Goal: Find specific page/section: Find specific page/section

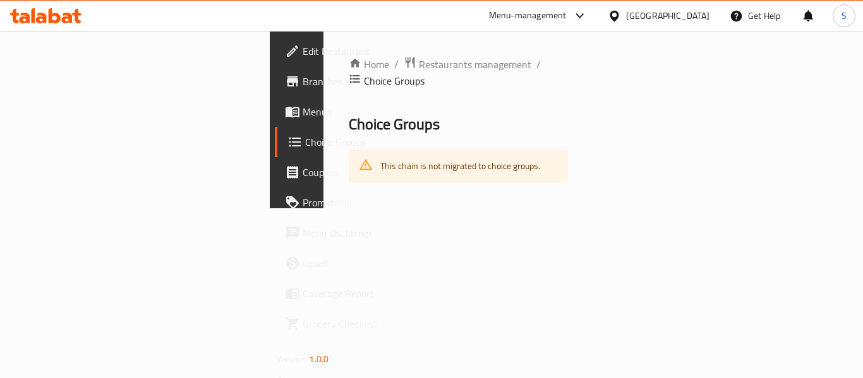
click at [419, 68] on span "Restaurants management" at bounding box center [475, 64] width 112 height 15
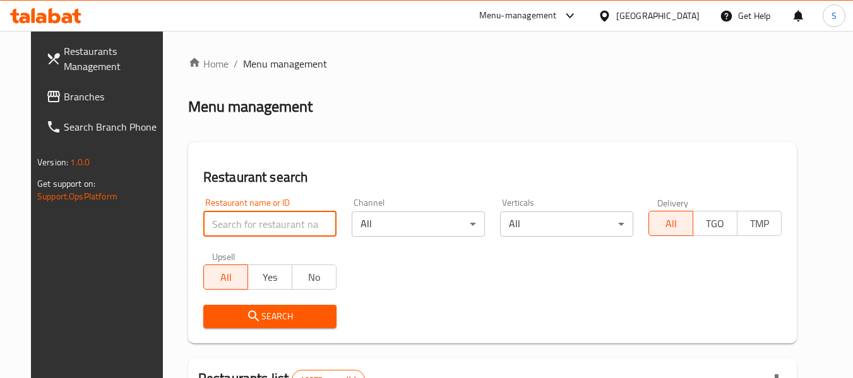
click at [237, 218] on input "search" at bounding box center [269, 224] width 133 height 25
paste input "666994"
type input "666994"
click button "Search" at bounding box center [269, 316] width 133 height 23
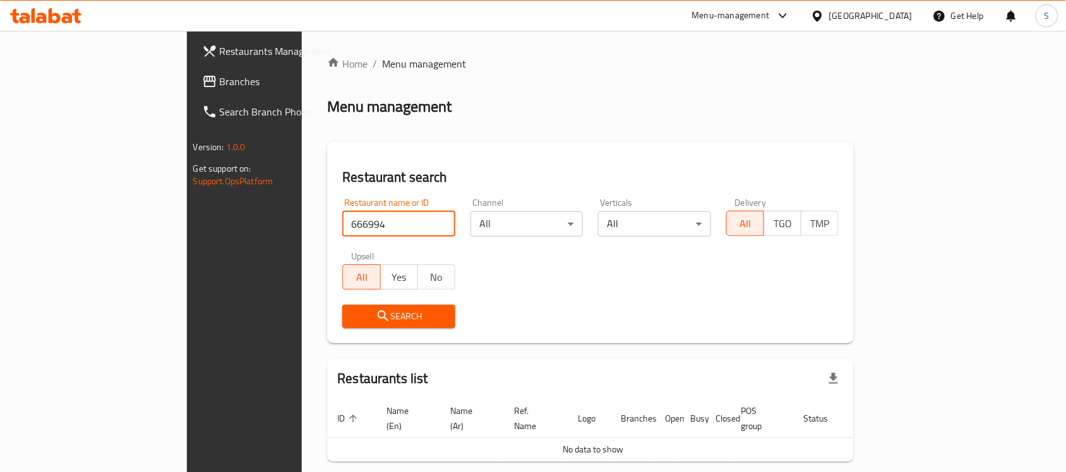
click at [853, 17] on div "[GEOGRAPHIC_DATA]" at bounding box center [870, 16] width 83 height 14
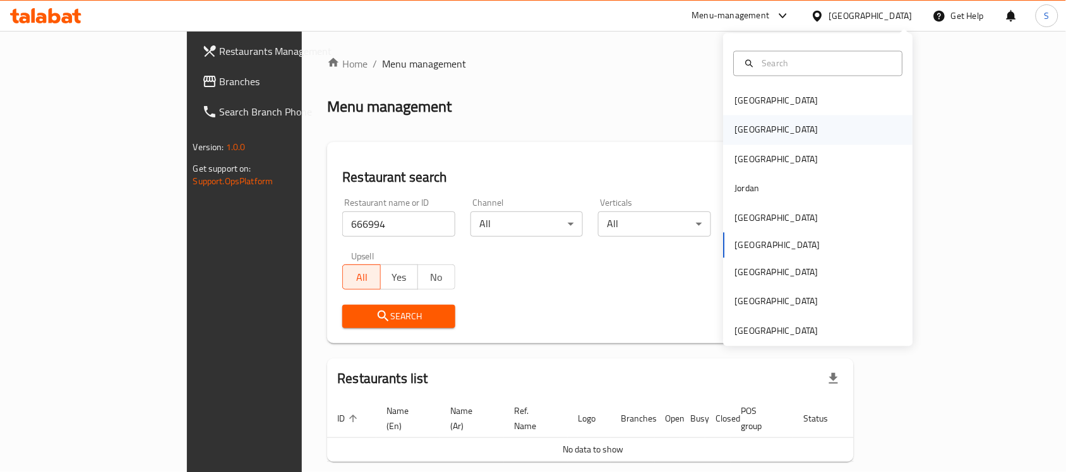
click at [783, 140] on div "[GEOGRAPHIC_DATA]" at bounding box center [818, 130] width 189 height 29
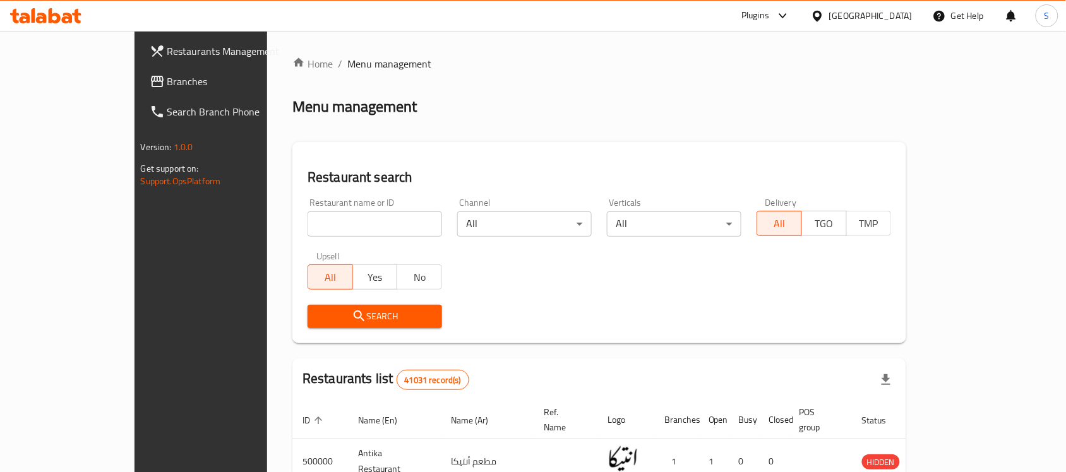
click at [327, 228] on input "search" at bounding box center [375, 224] width 135 height 25
paste input "666994"
type input "666994"
click button "Search" at bounding box center [375, 316] width 135 height 23
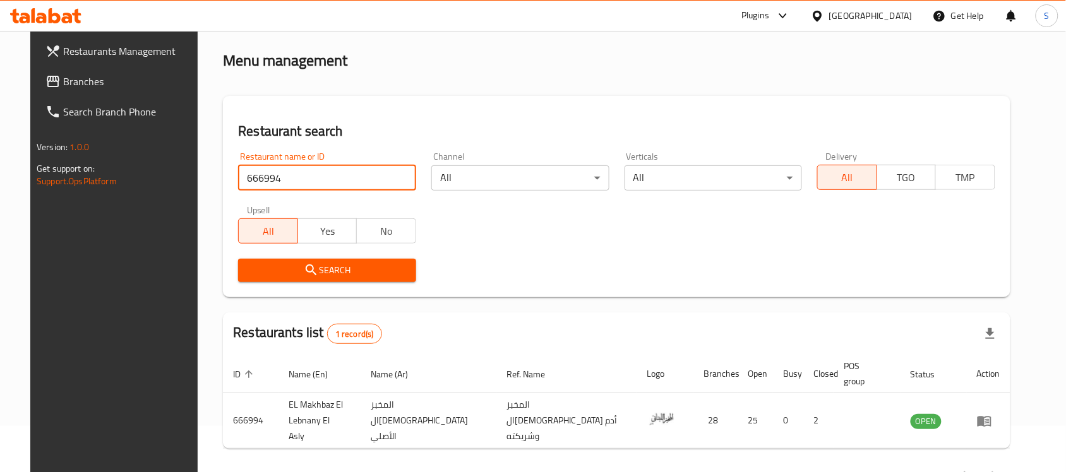
scroll to position [66, 0]
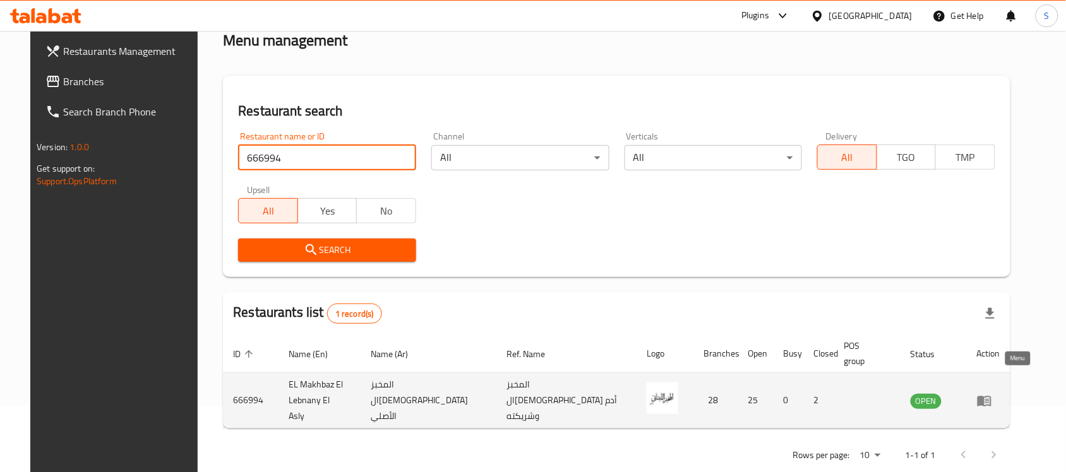
click at [853, 378] on icon "enhanced table" at bounding box center [987, 401] width 4 height 5
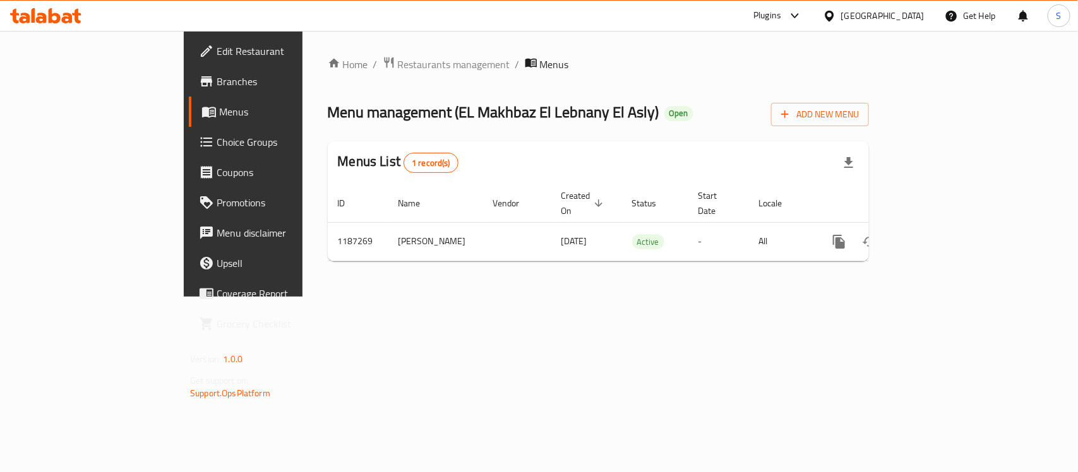
click at [217, 86] on span "Branches" at bounding box center [285, 81] width 137 height 15
